Goal: Task Accomplishment & Management: Manage account settings

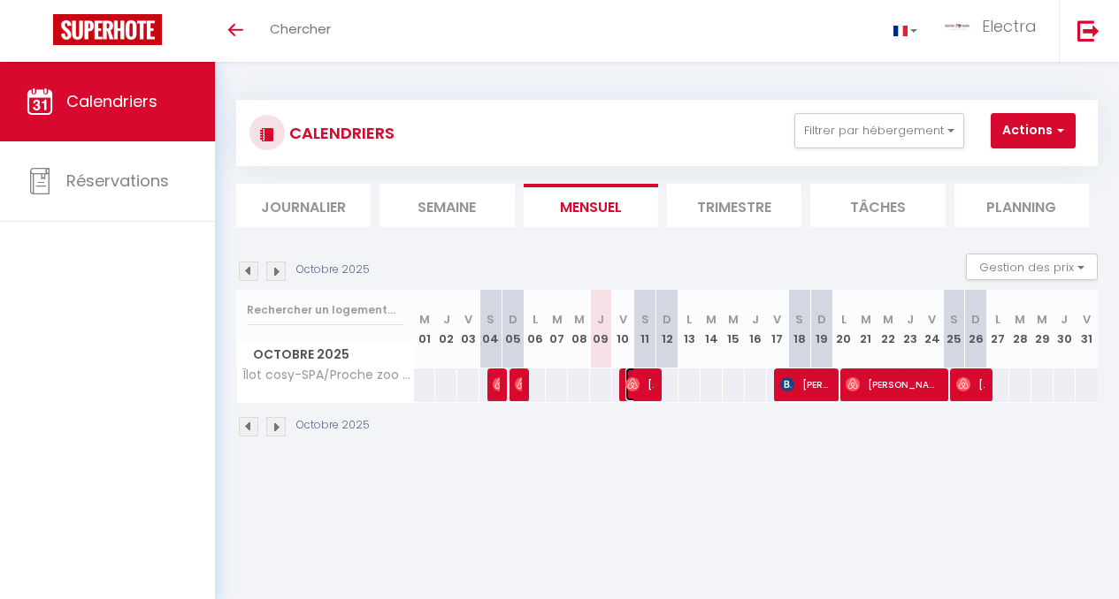
click at [643, 385] on span "[PERSON_NAME]" at bounding box center [639, 385] width 28 height 34
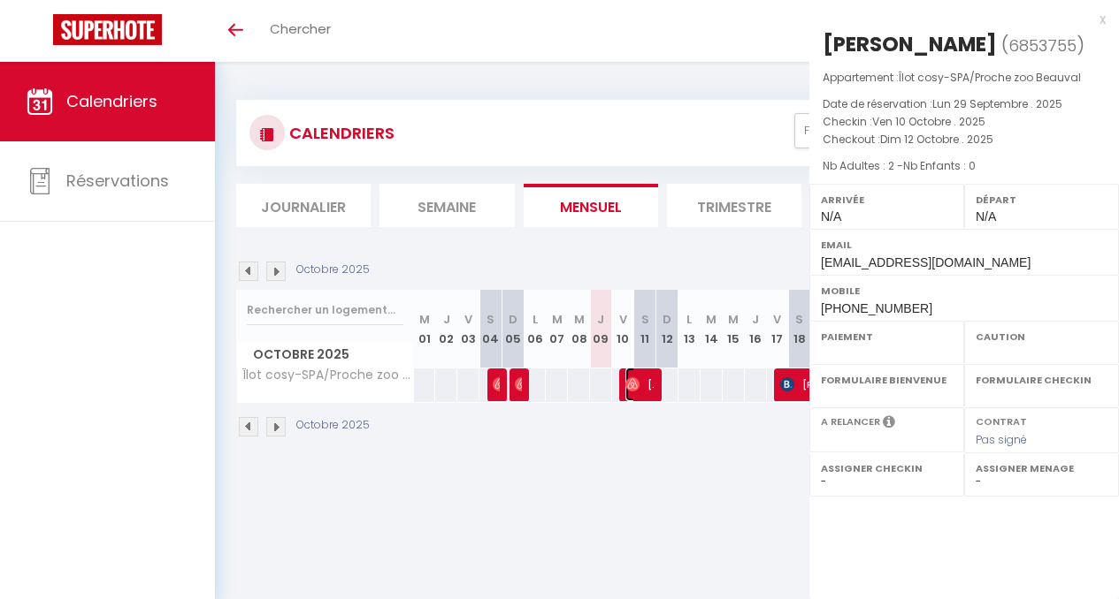
select select "OK"
select select "0"
select select "1"
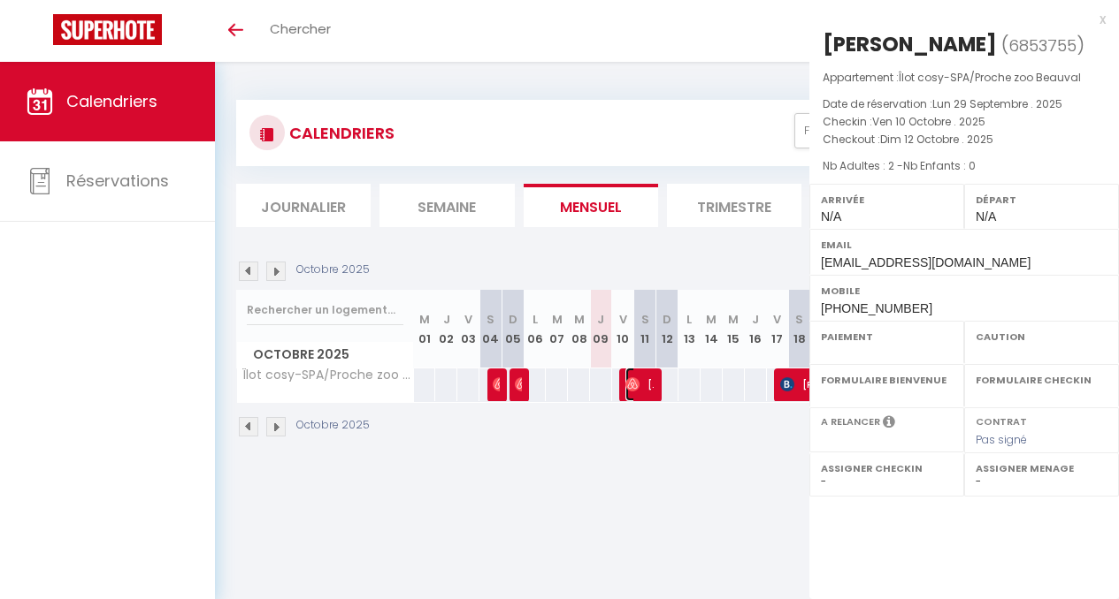
select select
select select "39713"
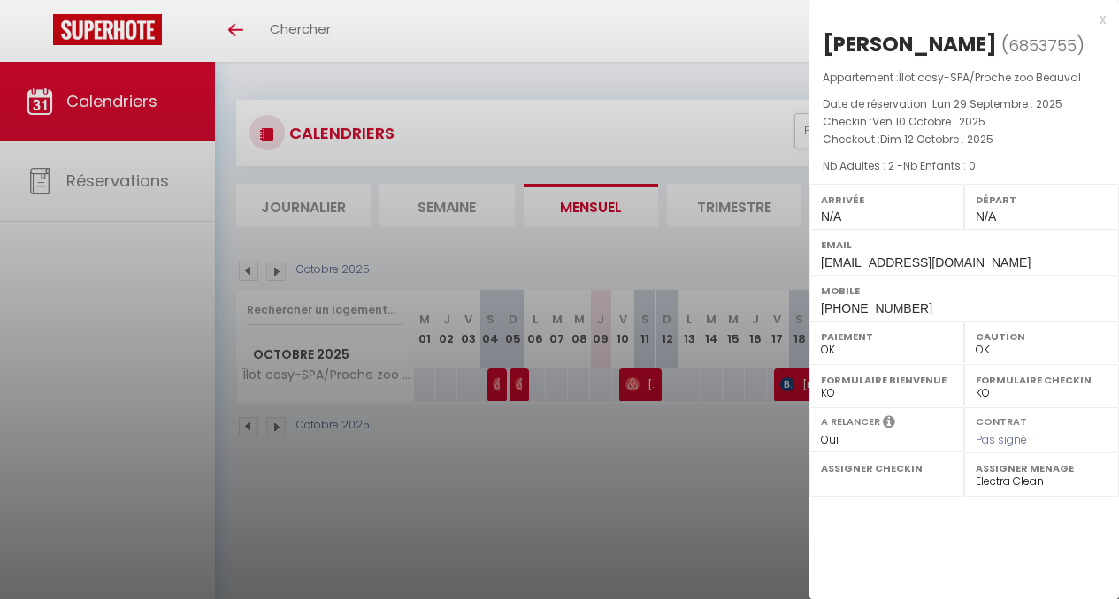
click at [742, 109] on div at bounding box center [559, 299] width 1119 height 599
